Goal: Information Seeking & Learning: Learn about a topic

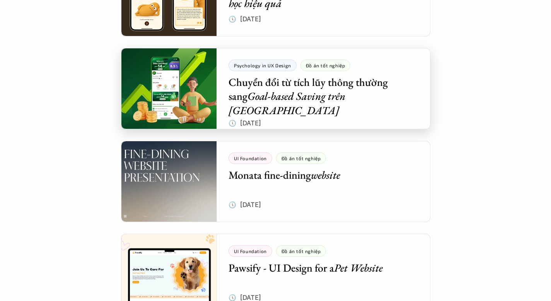
scroll to position [139, 0]
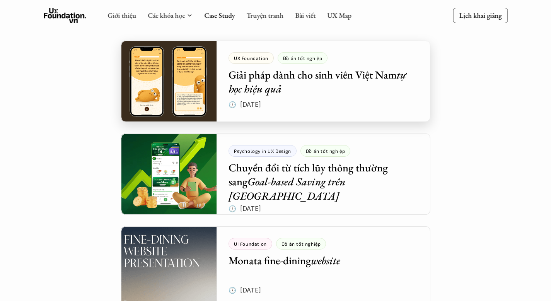
click at [294, 75] on div at bounding box center [276, 81] width 310 height 81
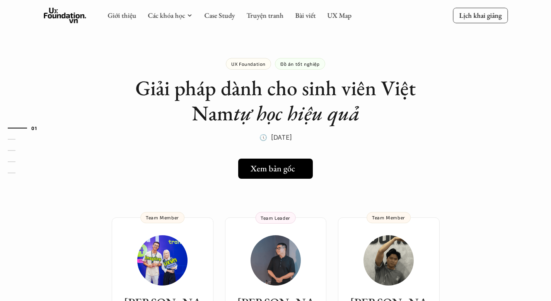
click at [282, 165] on h5 "Xem bản gốc" at bounding box center [273, 169] width 44 height 10
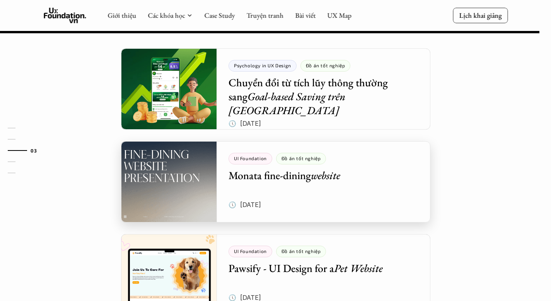
scroll to position [701, 0]
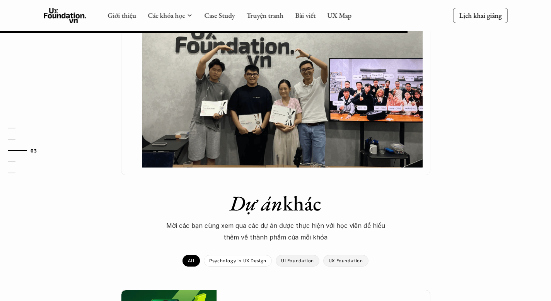
click at [338, 258] on p "UX Foundation" at bounding box center [346, 260] width 34 height 5
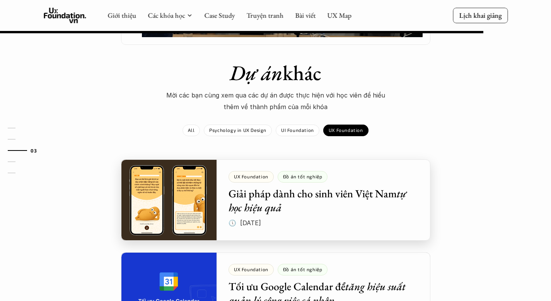
scroll to position [818, 0]
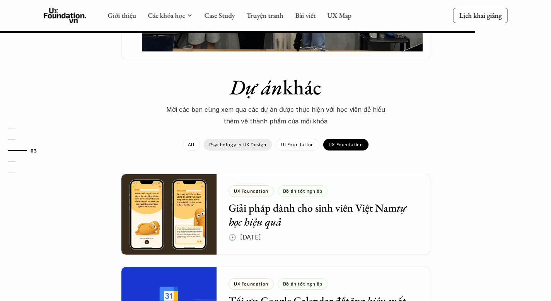
click at [253, 139] on div "Psychology in UX Design" at bounding box center [238, 145] width 68 height 12
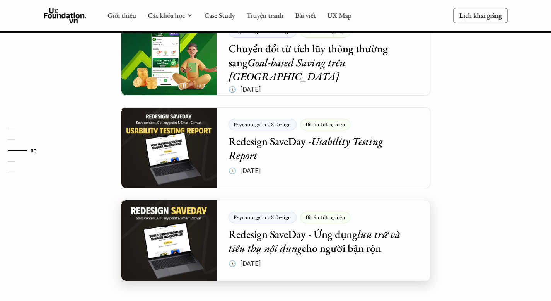
scroll to position [962, 0]
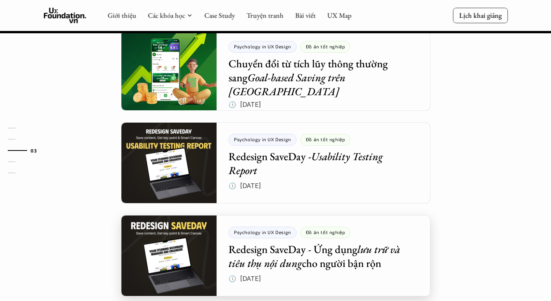
click at [319, 215] on div at bounding box center [276, 255] width 310 height 81
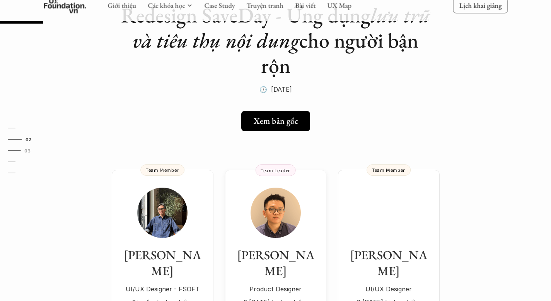
scroll to position [72, 0]
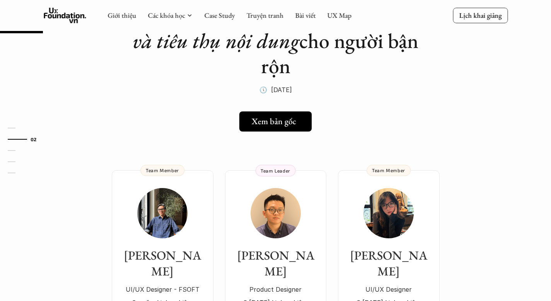
click at [286, 126] on h5 "Xem bản gốc" at bounding box center [274, 121] width 44 height 10
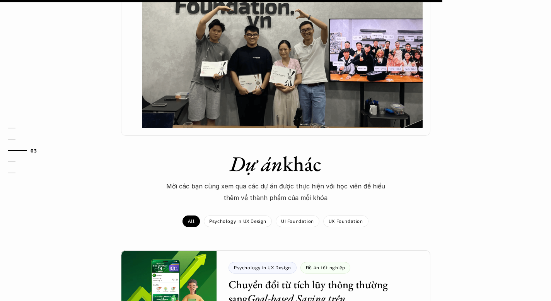
scroll to position [761, 0]
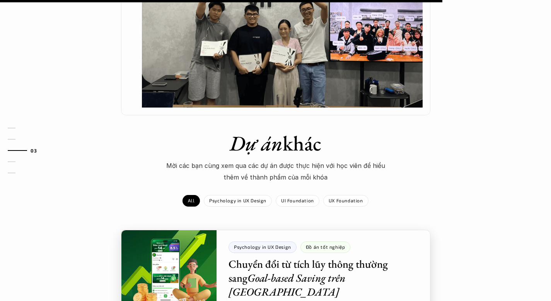
click at [245, 230] on div at bounding box center [276, 270] width 310 height 81
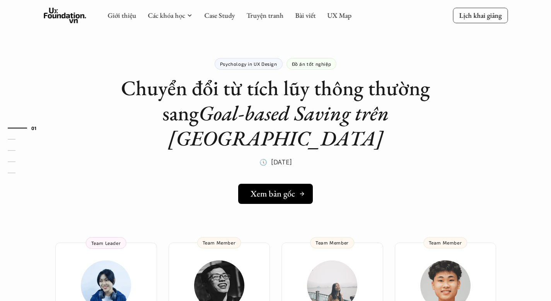
click at [271, 189] on h5 "Xem bản gốc" at bounding box center [273, 194] width 44 height 10
